Goal: Navigation & Orientation: Find specific page/section

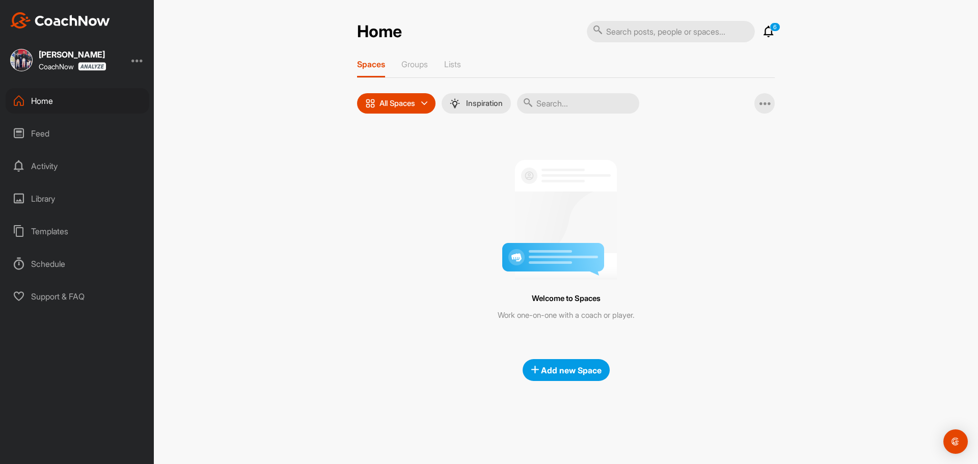
click at [43, 103] on div "Home" at bounding box center [78, 100] width 144 height 25
click at [405, 99] on p "All Spaces" at bounding box center [397, 103] width 36 height 8
click at [405, 100] on p "All Spaces" at bounding box center [397, 103] width 36 height 8
click at [410, 66] on p "Groups" at bounding box center [414, 64] width 26 height 10
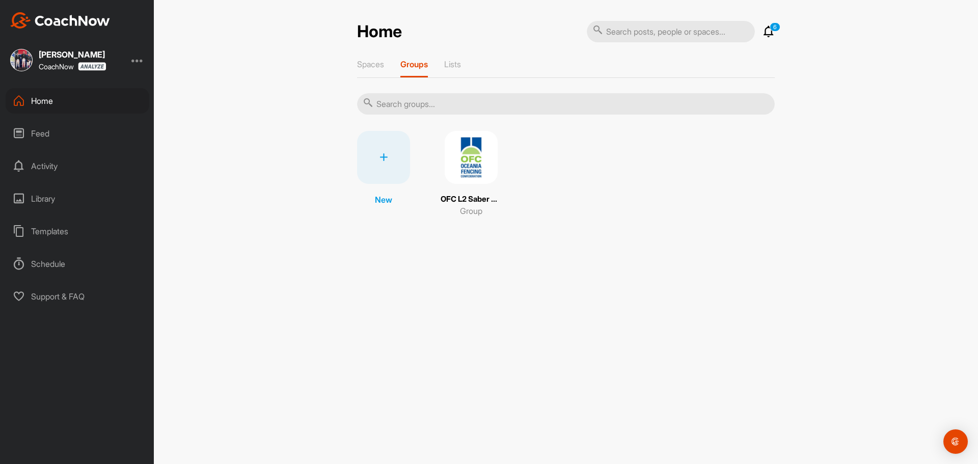
click at [460, 169] on img at bounding box center [471, 157] width 53 height 53
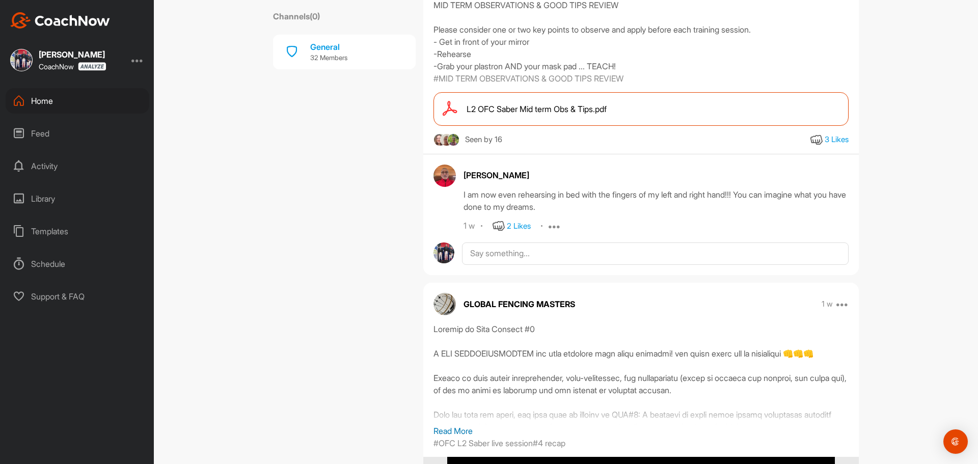
scroll to position [3615, 0]
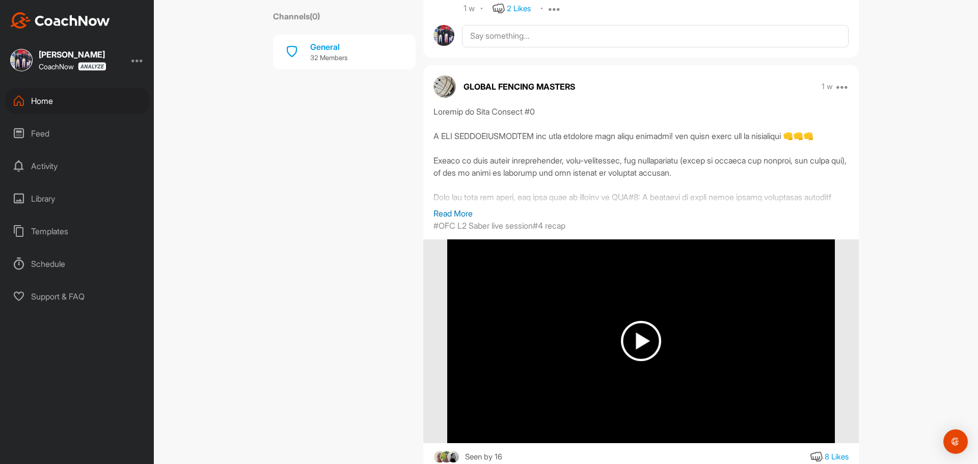
click at [459, 219] on p "Read More" at bounding box center [640, 213] width 415 height 12
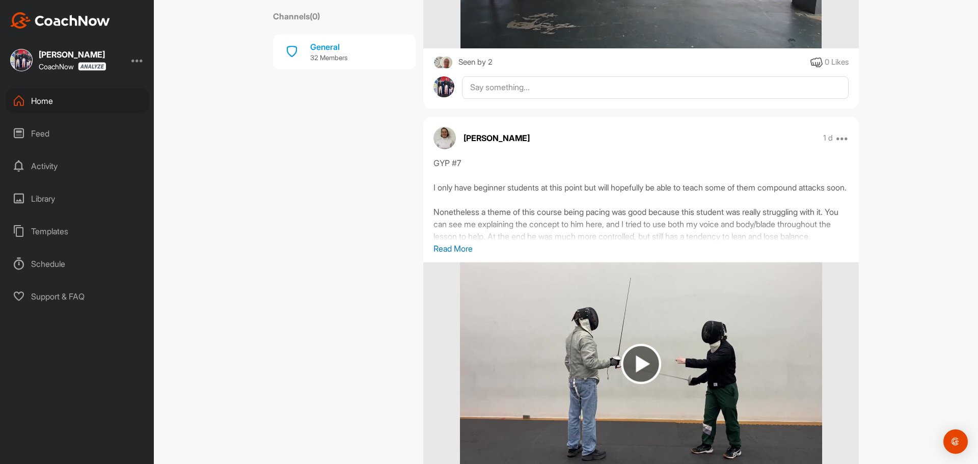
scroll to position [0, 0]
